Goal: Use online tool/utility: Utilize a website feature to perform a specific function

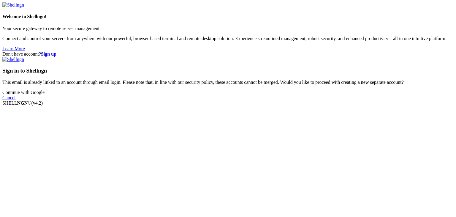
click at [45, 95] on link "Continue with Google" at bounding box center [23, 92] width 42 height 5
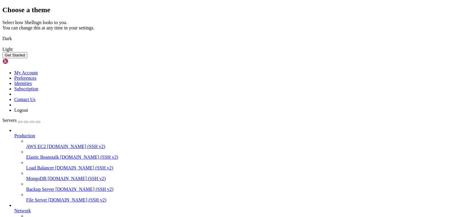
drag, startPoint x: 169, startPoint y: 123, endPoint x: 257, endPoint y: 148, distance: 91.3
click at [2, 35] on img at bounding box center [2, 35] width 0 height 0
click at [27, 58] on button "Get Started" at bounding box center [14, 55] width 25 height 6
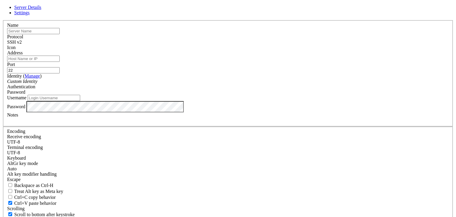
click at [60, 62] on input "Address" at bounding box center [33, 58] width 53 height 6
drag, startPoint x: 185, startPoint y: 56, endPoint x: 182, endPoint y: 73, distance: 17.8
click at [185, 34] on div "Name" at bounding box center [228, 29] width 442 height 12
click at [60, 62] on input "Address" at bounding box center [33, 58] width 53 height 6
paste input "[TECHNICAL_ID]"
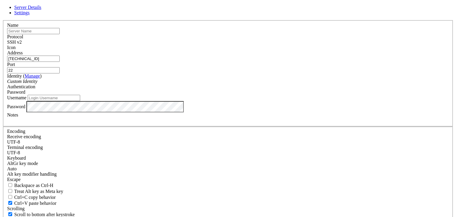
type input "[TECHNICAL_ID]"
drag, startPoint x: 259, startPoint y: 76, endPoint x: 215, endPoint y: 61, distance: 46.6
click at [60, 73] on input "22" at bounding box center [33, 70] width 53 height 6
click at [60, 34] on input "text" at bounding box center [33, 31] width 53 height 6
click at [80, 101] on input "Username" at bounding box center [54, 98] width 53 height 6
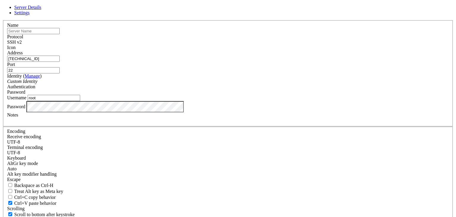
type input "root"
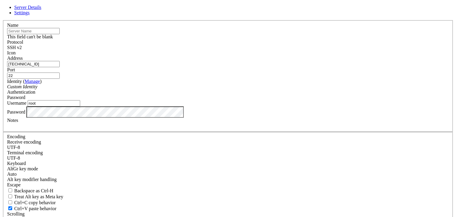
click at [60, 34] on input "text" at bounding box center [33, 31] width 53 height 6
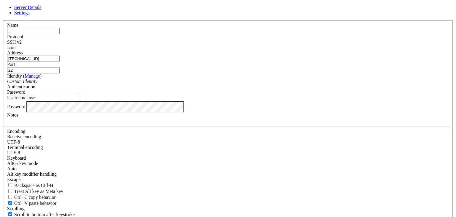
type input "..."
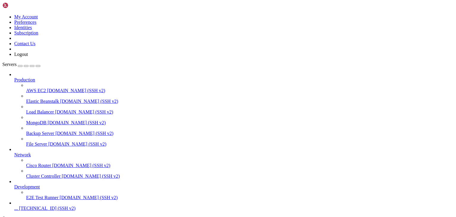
scroll to position [23, 0]
click at [18, 205] on span "..." at bounding box center [16, 207] width 4 height 5
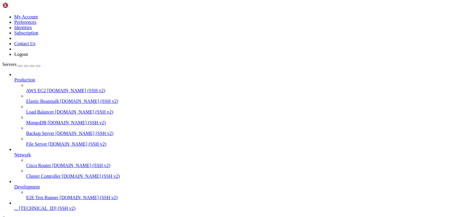
type input "/root"
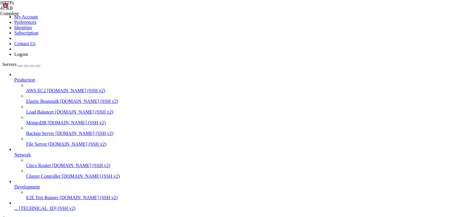
click at [29, 205] on span "[TECHNICAL_ID] (SSH v2)" at bounding box center [47, 207] width 56 height 5
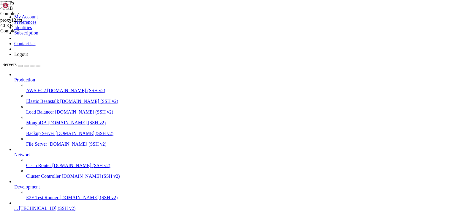
click at [29, 205] on span "[TECHNICAL_ID] (SSH v2)" at bounding box center [47, 207] width 56 height 5
drag, startPoint x: 141, startPoint y: 699, endPoint x: 126, endPoint y: 708, distance: 18.0
drag, startPoint x: 121, startPoint y: 706, endPoint x: 350, endPoint y: 706, distance: 228.8
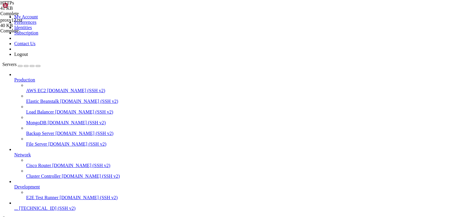
drag, startPoint x: 126, startPoint y: 682, endPoint x: 352, endPoint y: 679, distance: 226.4
drag, startPoint x: 351, startPoint y: 680, endPoint x: 337, endPoint y: 681, distance: 14.6
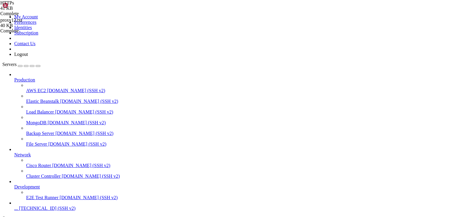
drag, startPoint x: 131, startPoint y: 685, endPoint x: 350, endPoint y: 684, distance: 218.4
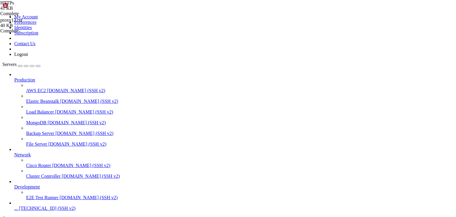
drag, startPoint x: 138, startPoint y: 729, endPoint x: 211, endPoint y: 729, distance: 73.6
drag, startPoint x: 120, startPoint y: 709, endPoint x: 166, endPoint y: 729, distance: 49.6
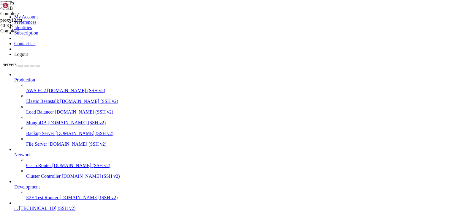
scroll to position [25, 0]
